Goal: Transaction & Acquisition: Purchase product/service

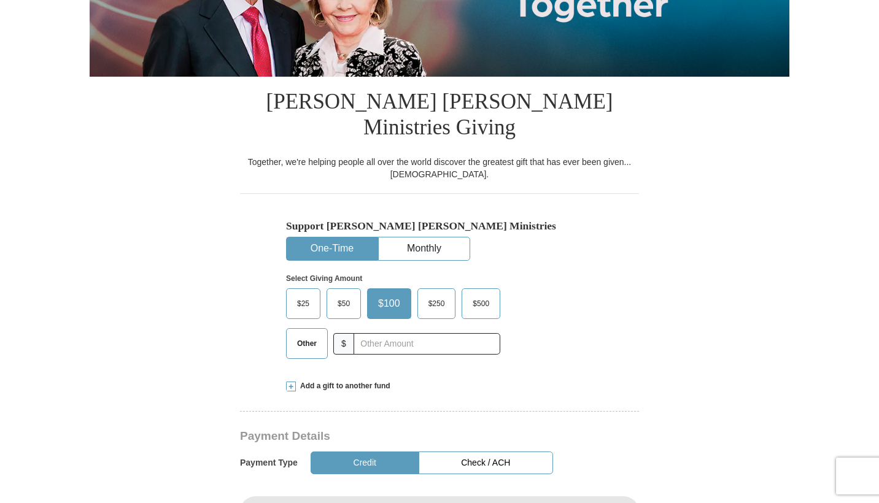
scroll to position [231, 0]
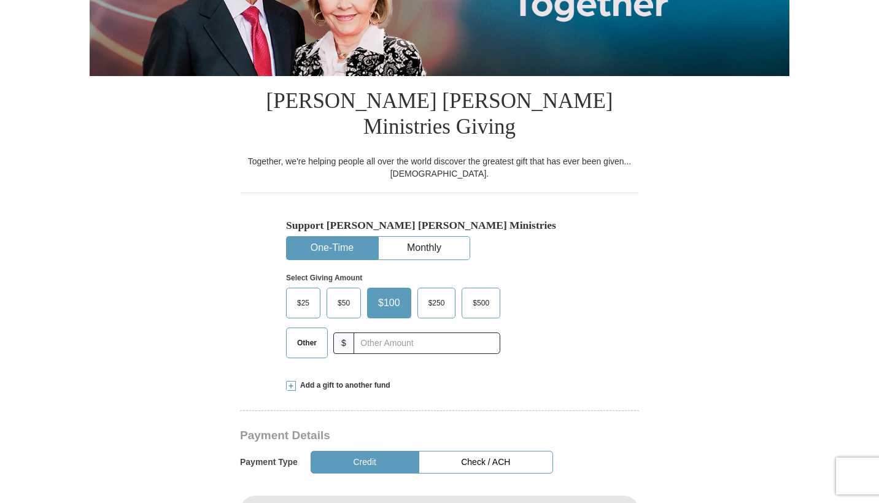
click at [294, 334] on span "Other" at bounding box center [307, 343] width 32 height 18
click at [0, 0] on input "Other" at bounding box center [0, 0] width 0 height 0
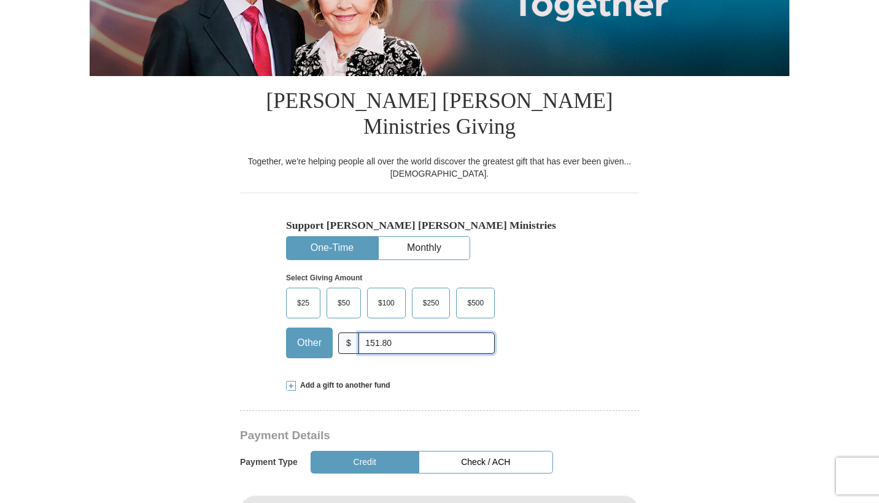
click at [369, 333] on input "151.80" at bounding box center [426, 343] width 136 height 21
type input "151.80"
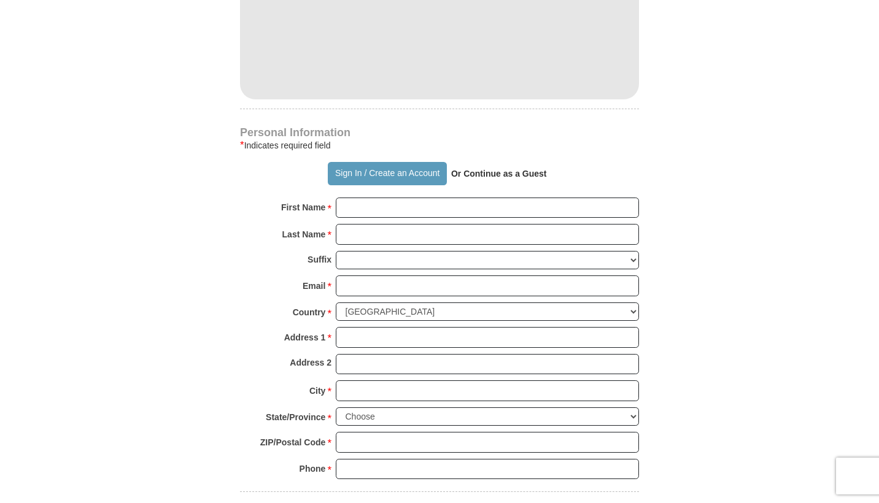
scroll to position [763, 0]
click at [515, 167] on strong "Or Continue as a Guest" at bounding box center [499, 172] width 96 height 10
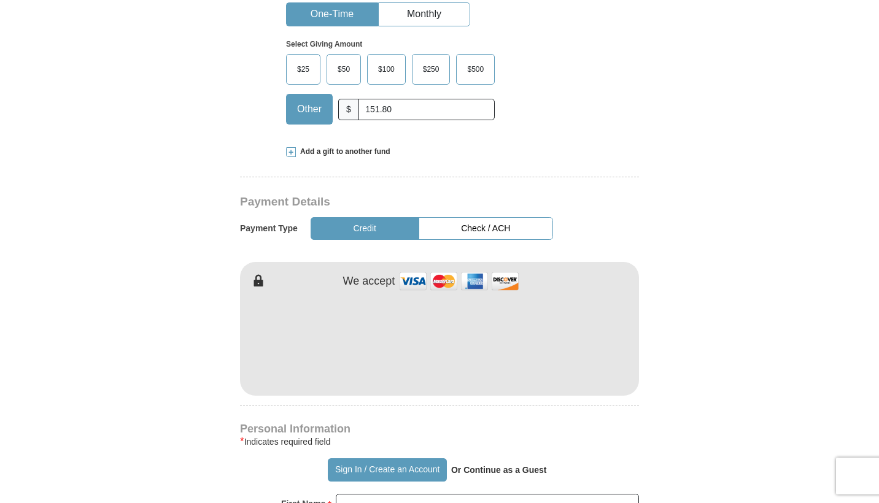
scroll to position [468, 0]
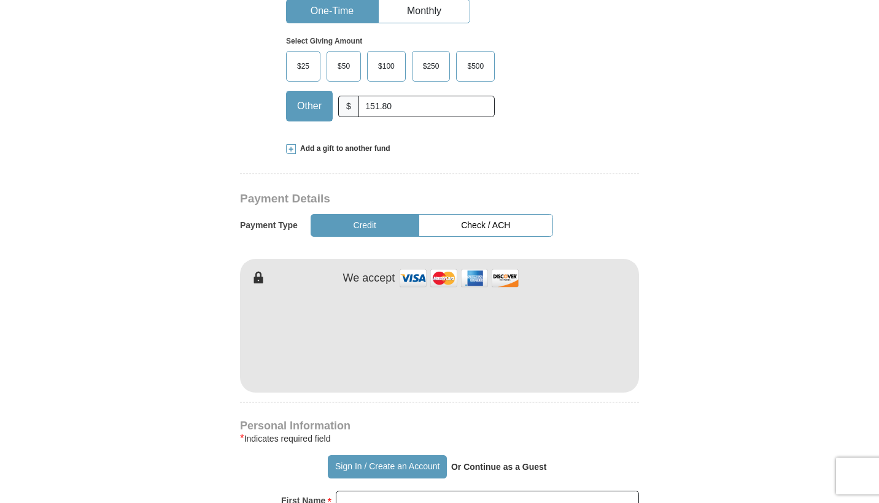
click at [390, 214] on button "Credit" at bounding box center [364, 225] width 109 height 23
click at [383, 214] on button "Credit" at bounding box center [364, 225] width 109 height 23
click at [430, 391] on div "[PERSON_NAME] [PERSON_NAME] Ministries Giving Together, we're helping people al…" at bounding box center [439, 478] width 399 height 1279
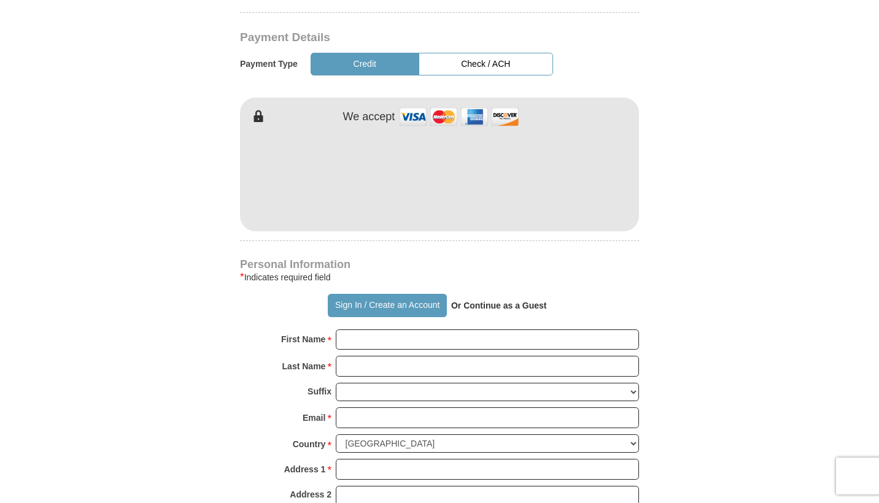
scroll to position [657, 0]
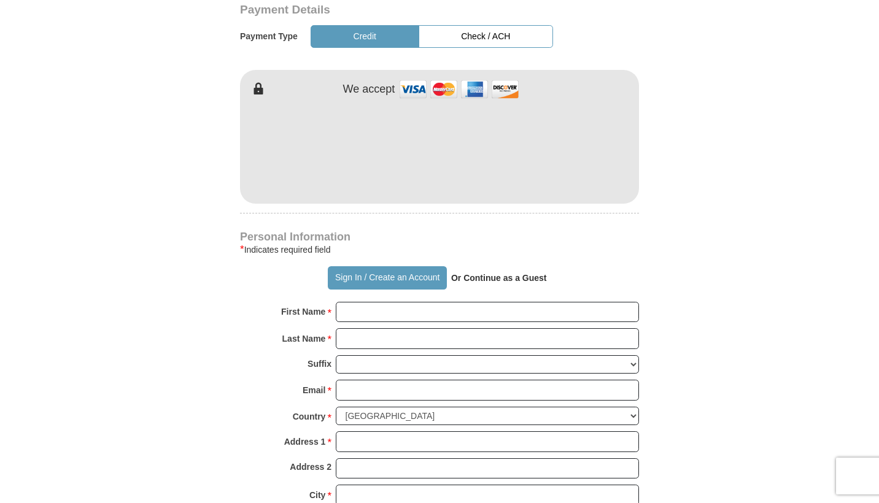
click at [487, 273] on strong "Or Continue as a Guest" at bounding box center [499, 278] width 96 height 10
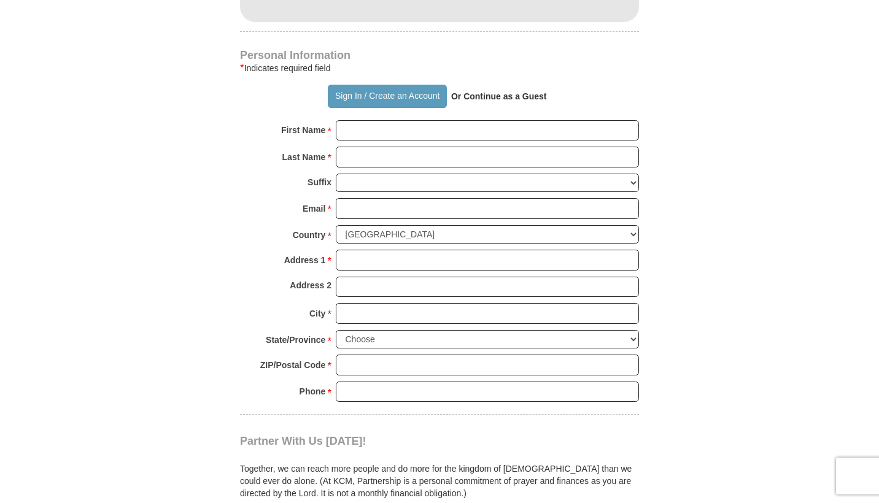
scroll to position [834, 0]
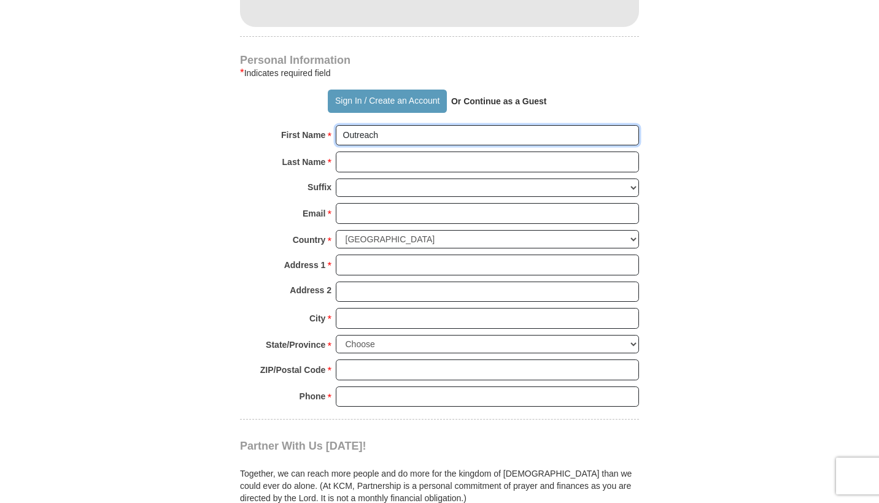
type input "Outreach"
type input "Ministries Inc"
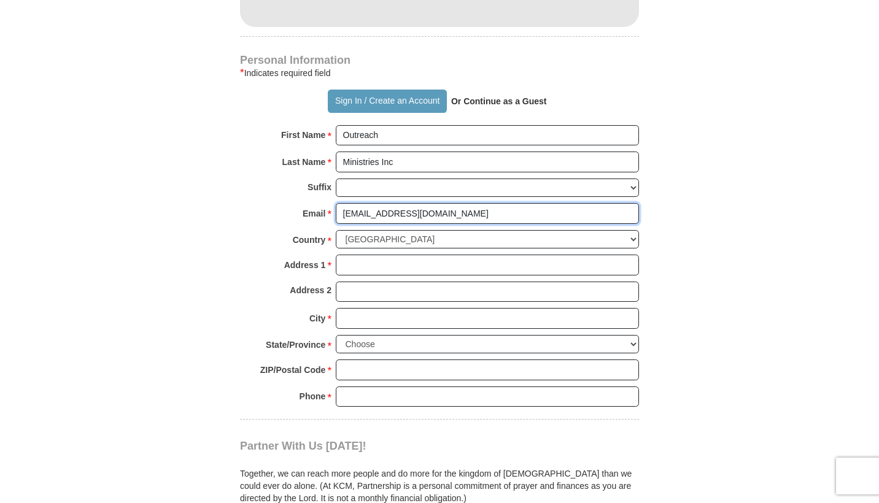
type input "[EMAIL_ADDRESS][DOMAIN_NAME]"
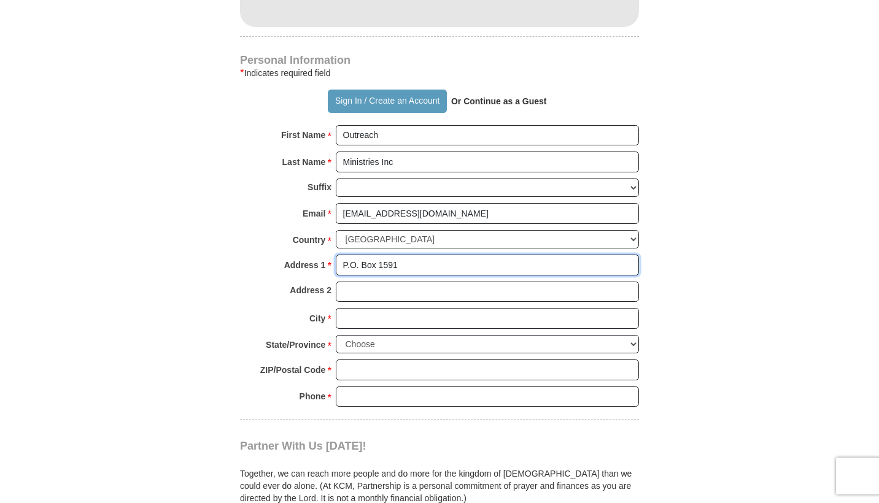
type input "P.O. Box 1591"
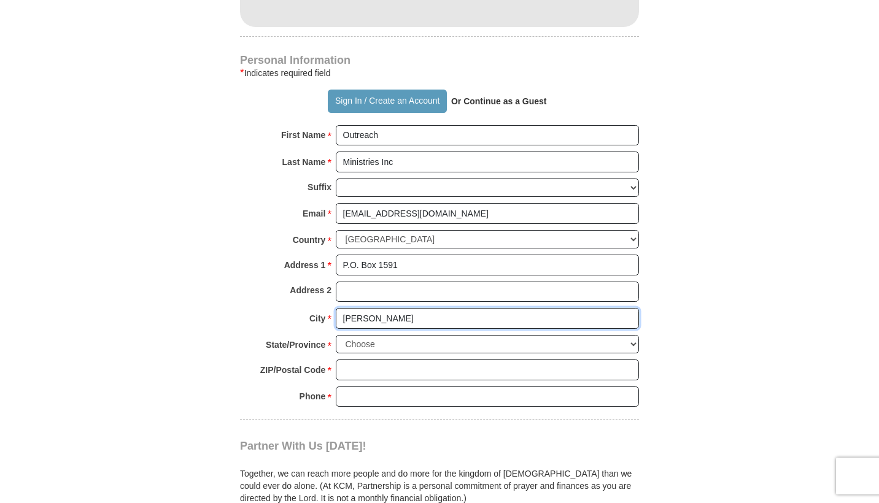
type input "[PERSON_NAME]"
select select "GA"
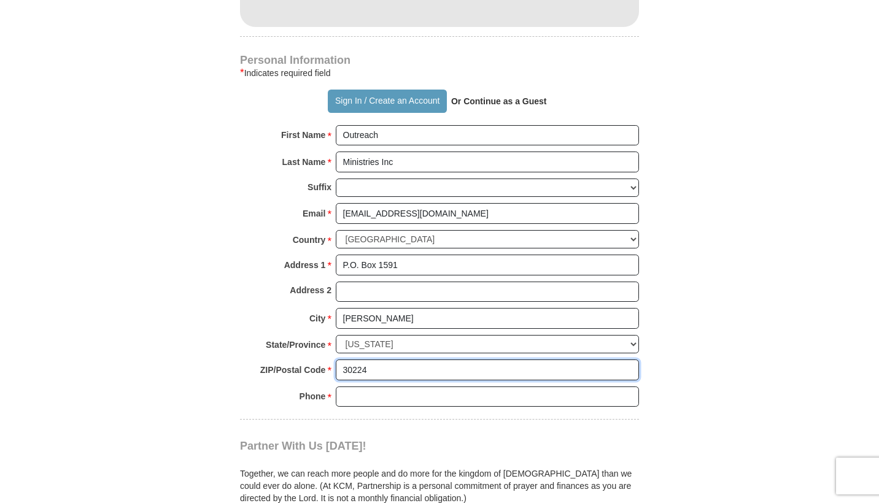
type input "30224"
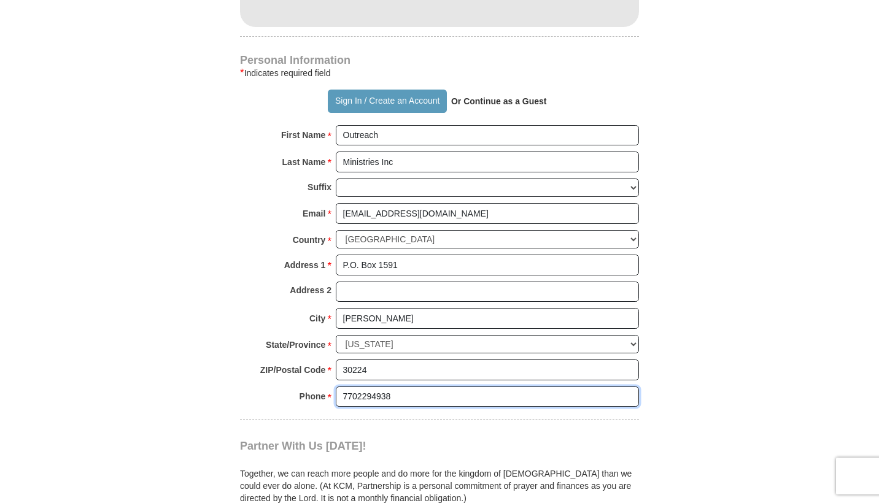
type input "7702294938"
click at [436, 420] on div "Partner With Us [DATE]! Together, we can reach more people and do more for the …" at bounding box center [439, 473] width 399 height 106
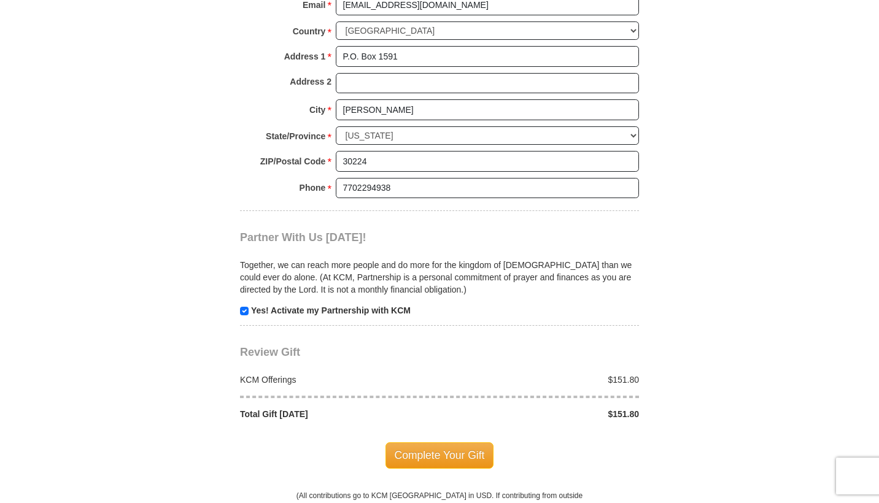
scroll to position [1041, 0]
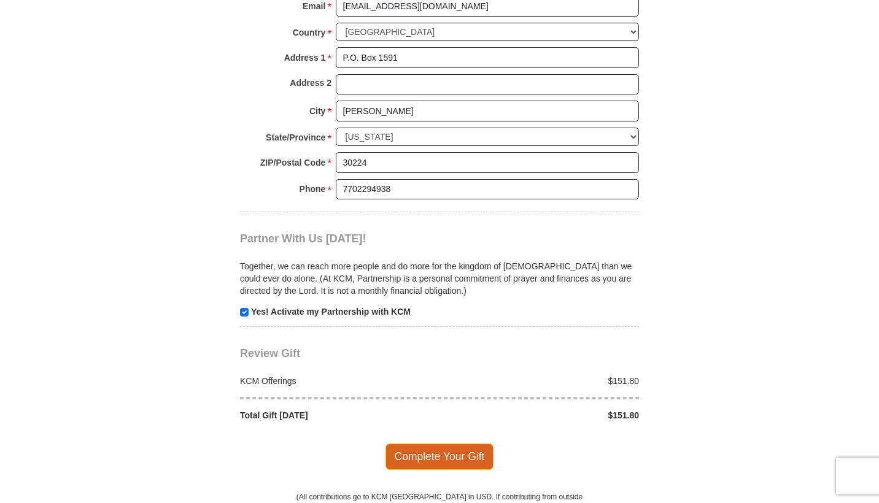
click at [436, 444] on span "Complete Your Gift" at bounding box center [439, 457] width 109 height 26
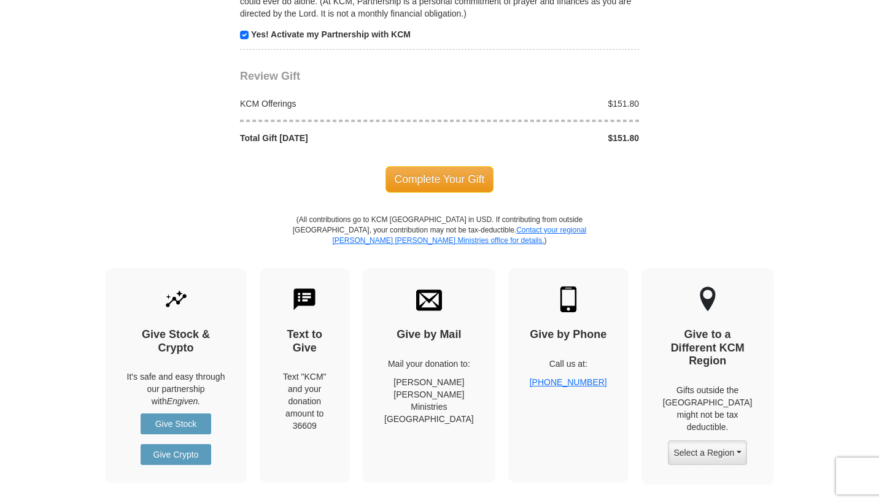
scroll to position [1407, 0]
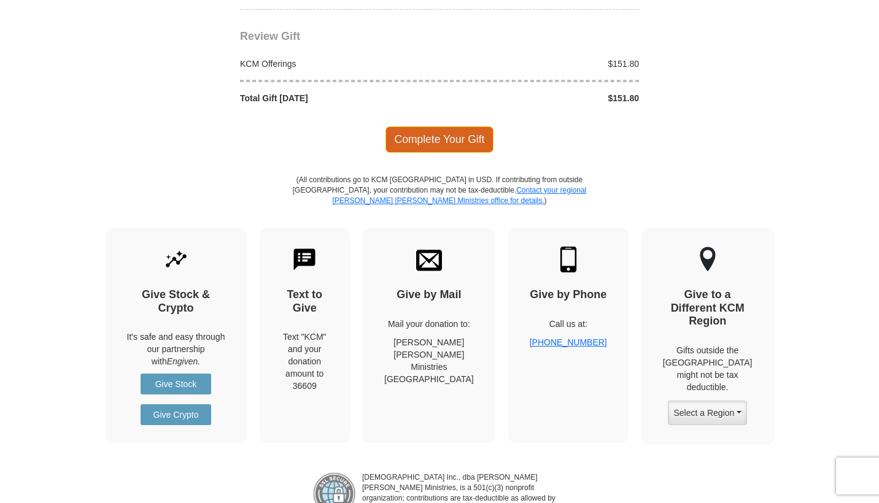
click at [458, 126] on span "Complete Your Gift" at bounding box center [439, 139] width 109 height 26
